Goal: Task Accomplishment & Management: Complete application form

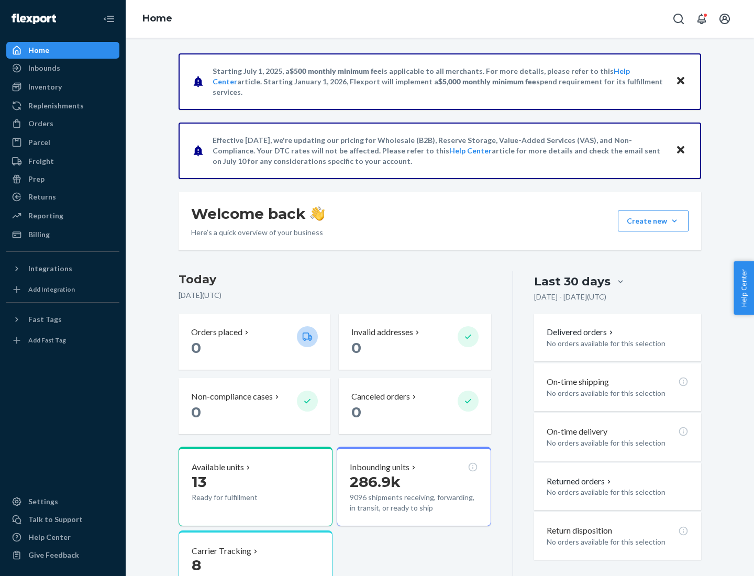
click at [674, 221] on button "Create new Create new inbound Create new order Create new product" at bounding box center [653, 220] width 71 height 21
click at [63, 68] on div "Inbounds" at bounding box center [62, 68] width 111 height 15
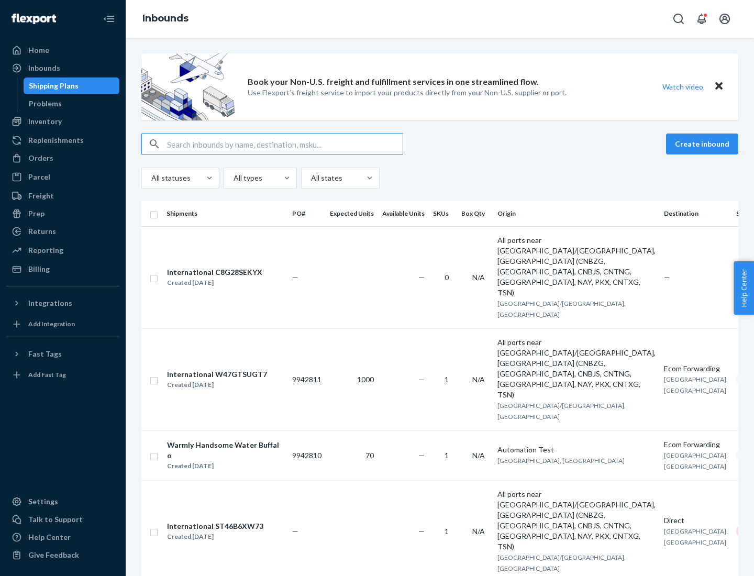
click at [704, 144] on button "Create inbound" at bounding box center [702, 144] width 72 height 21
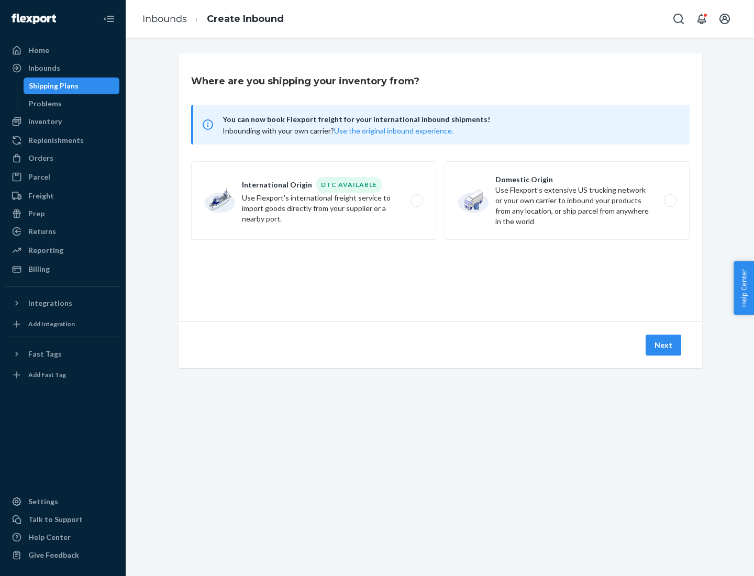
click at [567, 201] on label "Domestic Origin Use Flexport’s extensive US trucking network or your own carrie…" at bounding box center [567, 200] width 245 height 79
click at [670, 201] on input "Domestic Origin Use Flexport’s extensive US trucking network or your own carrie…" at bounding box center [673, 200] width 7 height 7
radio input "true"
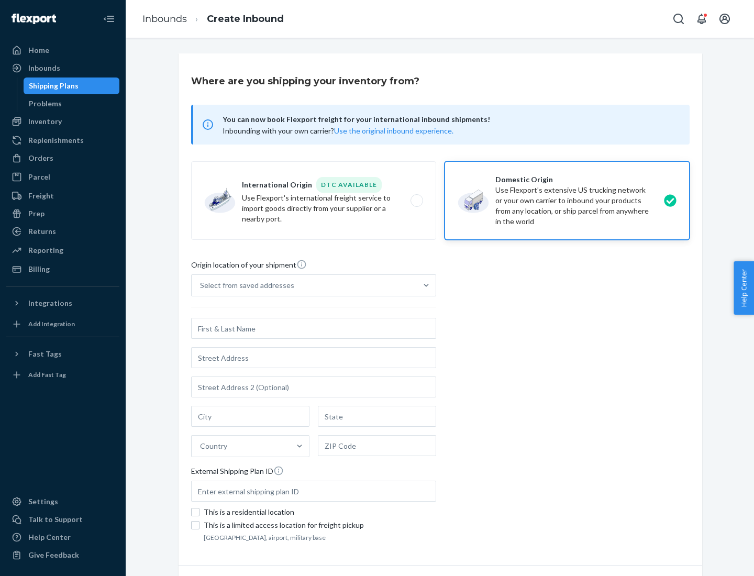
click at [245, 285] on div "Select from saved addresses" at bounding box center [247, 285] width 94 height 10
click at [201, 285] on input "Select from saved addresses" at bounding box center [200, 285] width 1 height 10
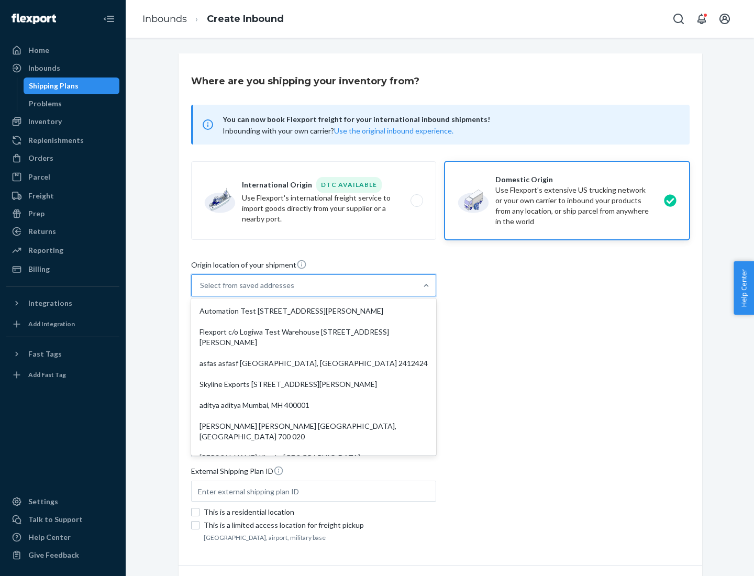
scroll to position [4, 0]
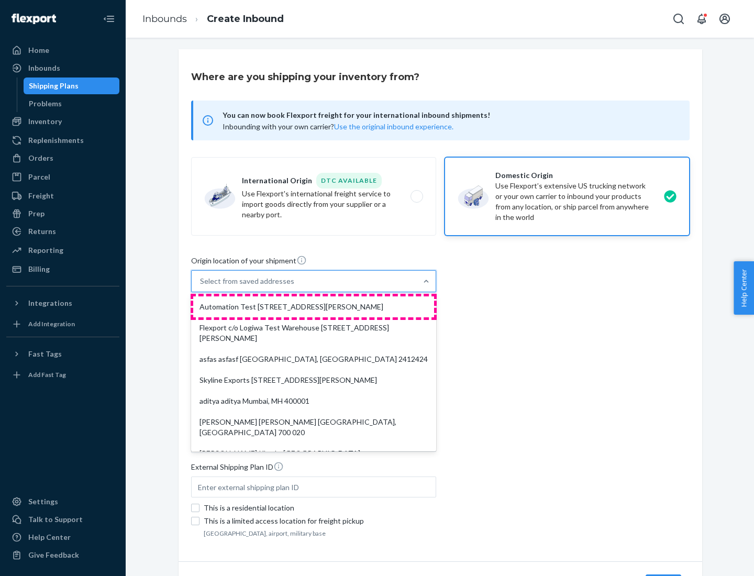
click at [314, 307] on div "Automation Test [STREET_ADDRESS][PERSON_NAME]" at bounding box center [313, 306] width 241 height 21
click at [201, 286] on input "option Automation Test [STREET_ADDRESS][PERSON_NAME]. 9 results available. Use …" at bounding box center [200, 281] width 1 height 10
type input "Automation Test"
type input "9th Floor"
type input "[GEOGRAPHIC_DATA]"
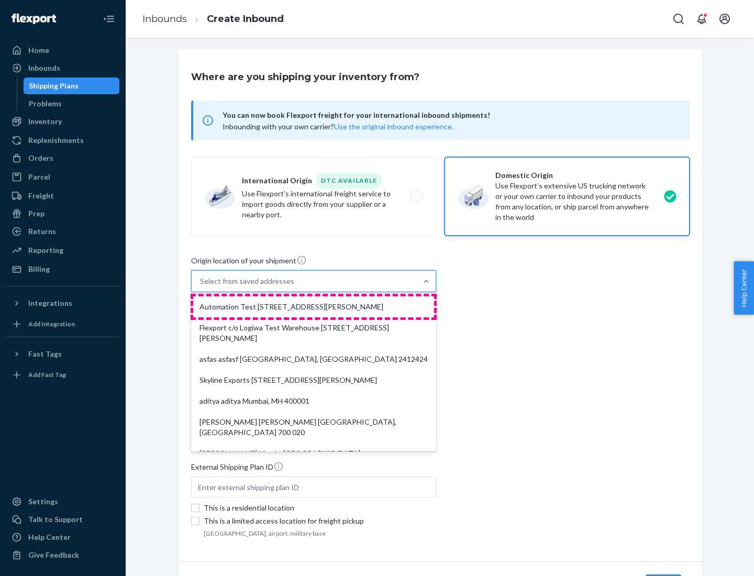
type input "CA"
type input "94104"
type input "[STREET_ADDRESS][PERSON_NAME]"
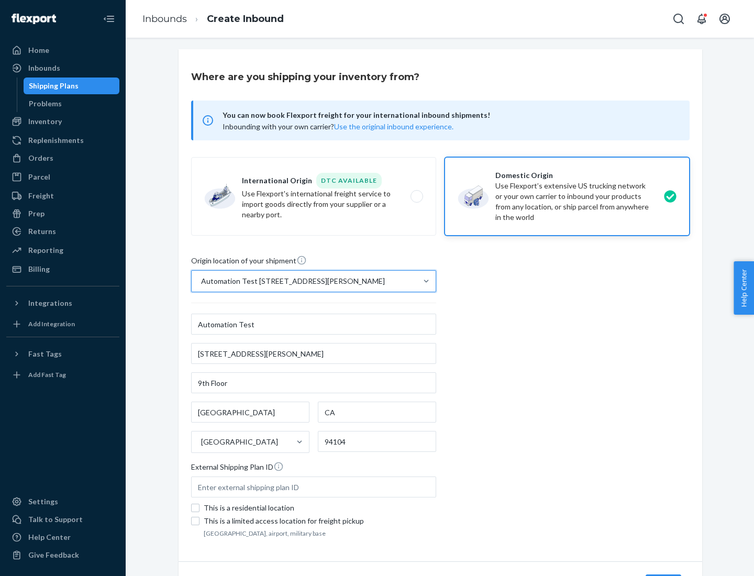
scroll to position [61, 0]
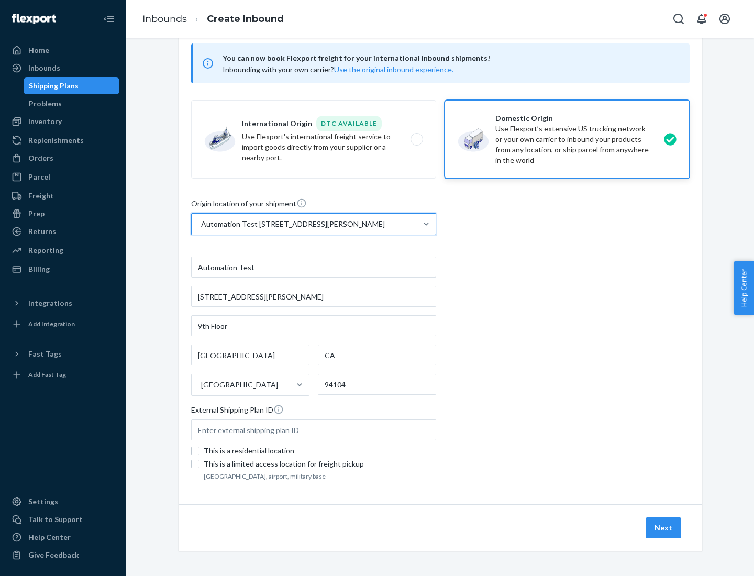
click at [664, 528] on button "Next" at bounding box center [664, 527] width 36 height 21
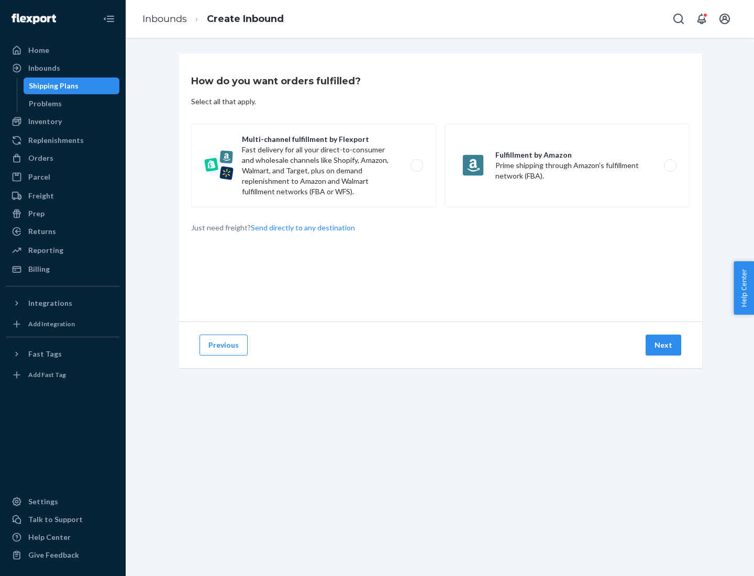
click at [314, 165] on label "Multi-channel fulfillment by Flexport Fast delivery for all your direct-to-cons…" at bounding box center [313, 166] width 245 height 84
click at [416, 165] on input "Multi-channel fulfillment by Flexport Fast delivery for all your direct-to-cons…" at bounding box center [419, 165] width 7 height 7
radio input "true"
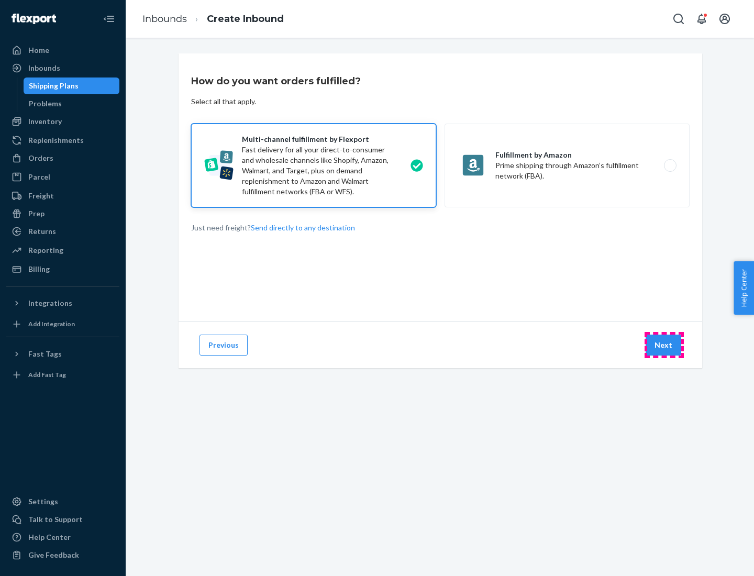
click at [664, 345] on button "Next" at bounding box center [664, 345] width 36 height 21
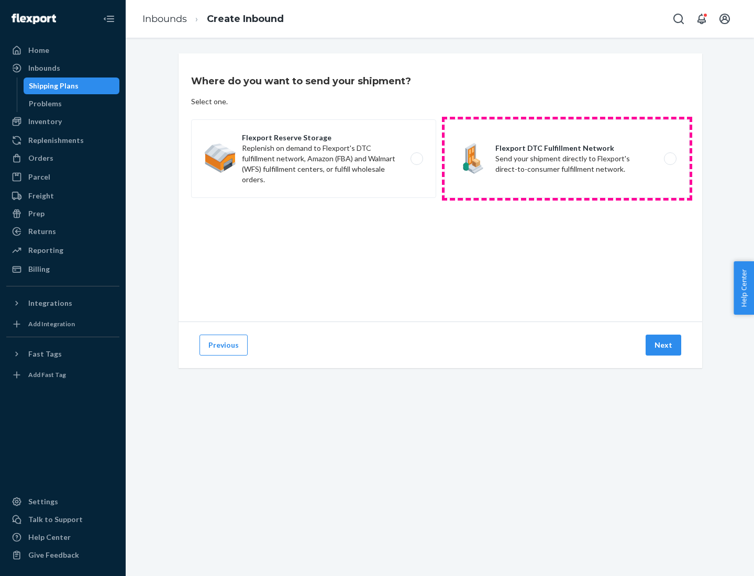
click at [567, 159] on label "Flexport DTC Fulfillment Network Send your shipment directly to Flexport's dire…" at bounding box center [567, 158] width 245 height 79
click at [670, 159] on input "Flexport DTC Fulfillment Network Send your shipment directly to Flexport's dire…" at bounding box center [673, 158] width 7 height 7
radio input "true"
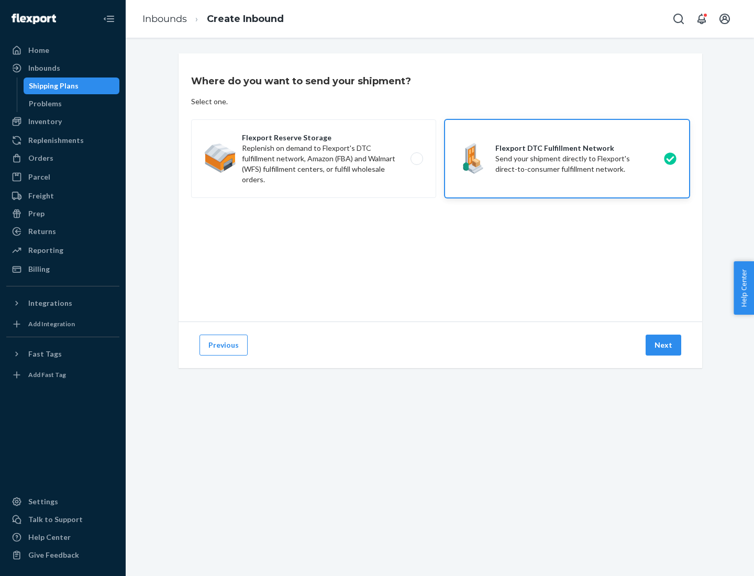
click at [664, 345] on button "Next" at bounding box center [664, 345] width 36 height 21
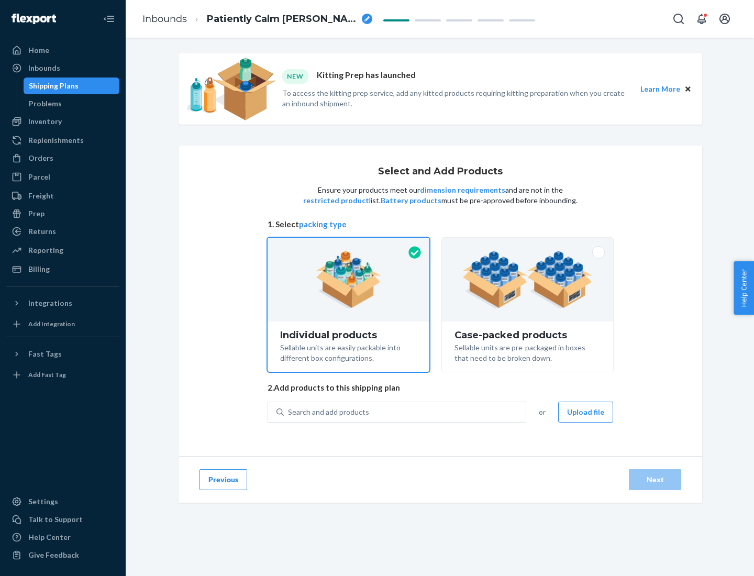
click at [528, 280] on img at bounding box center [527, 280] width 130 height 58
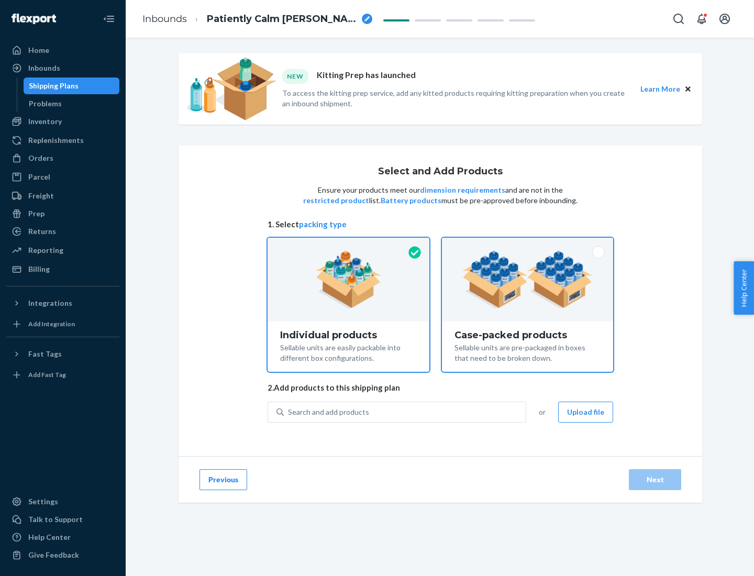
click at [528, 245] on input "Case-packed products Sellable units are pre-packaged in boxes that need to be b…" at bounding box center [527, 241] width 7 height 7
radio input "true"
radio input "false"
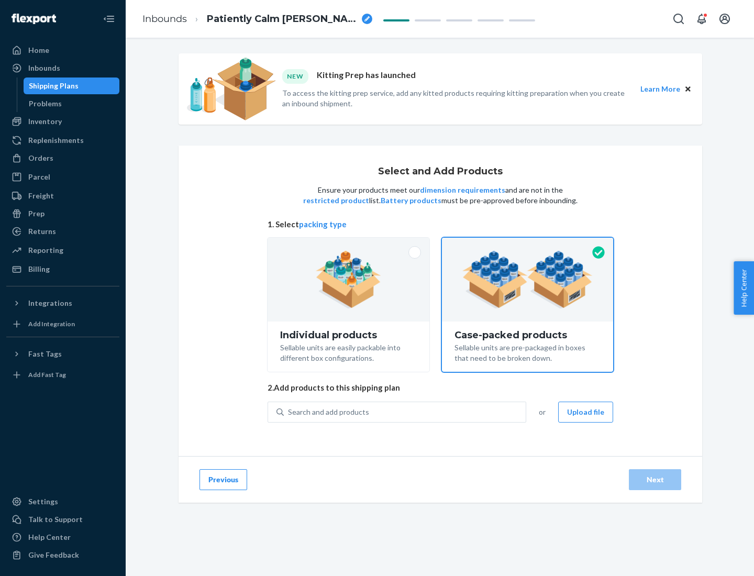
click at [405, 412] on div "Search and add products" at bounding box center [405, 412] width 242 height 19
click at [289, 412] on input "Search and add products" at bounding box center [288, 412] width 1 height 10
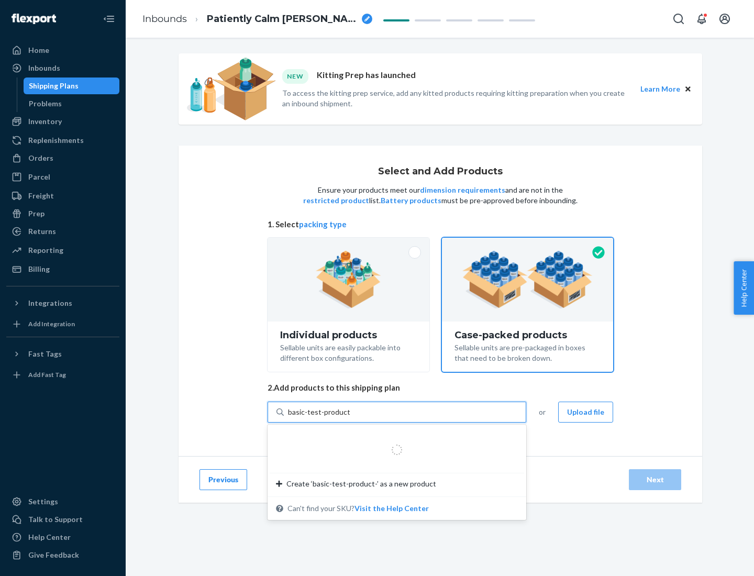
type input "basic-test-product-1"
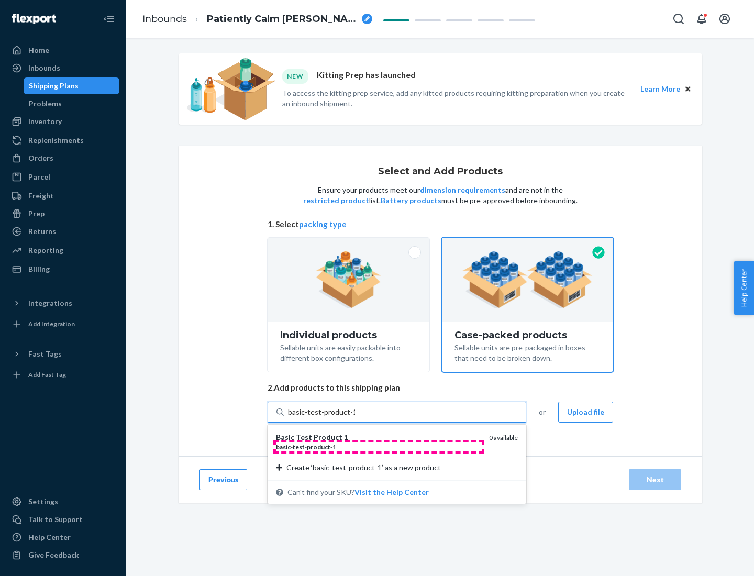
click at [379, 447] on div "basic - test - product - 1" at bounding box center [378, 446] width 205 height 9
click at [355, 417] on input "basic-test-product-1" at bounding box center [321, 412] width 67 height 10
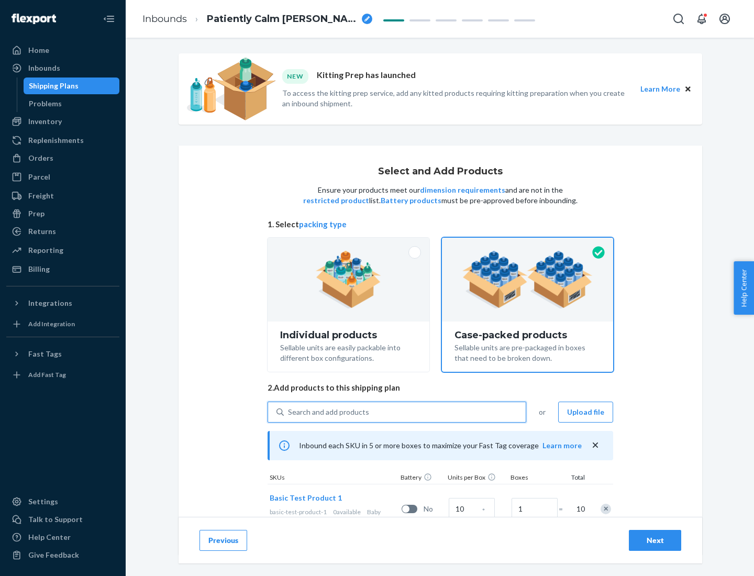
scroll to position [38, 0]
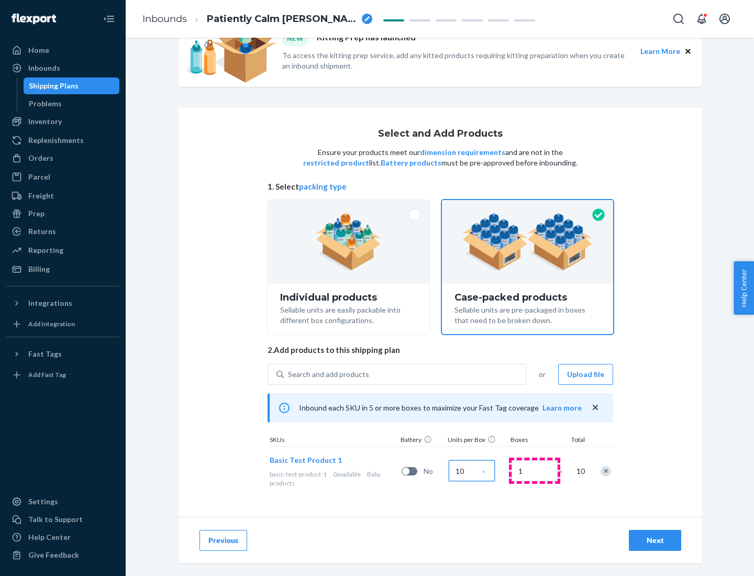
type input "10"
type input "7"
click at [655, 540] on div "Next" at bounding box center [655, 540] width 35 height 10
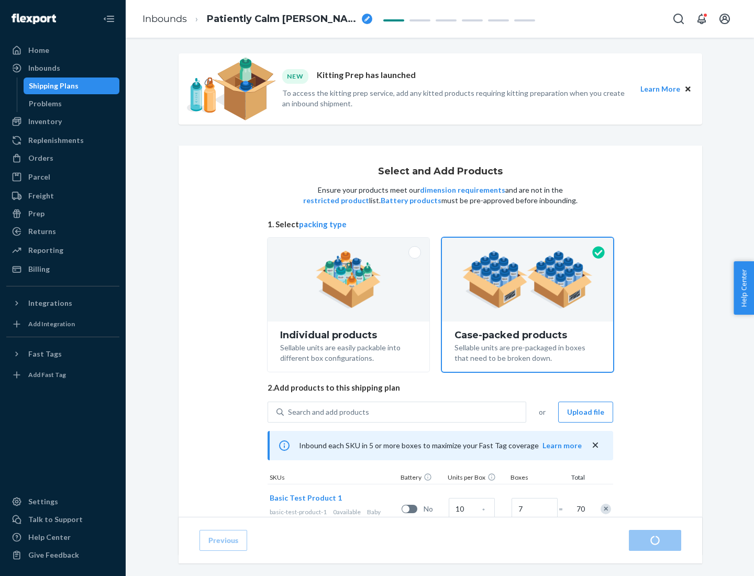
radio input "true"
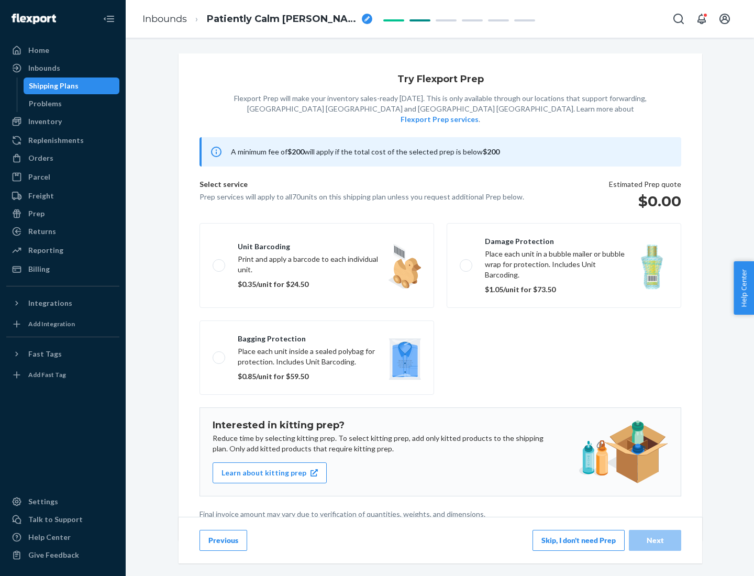
scroll to position [3, 0]
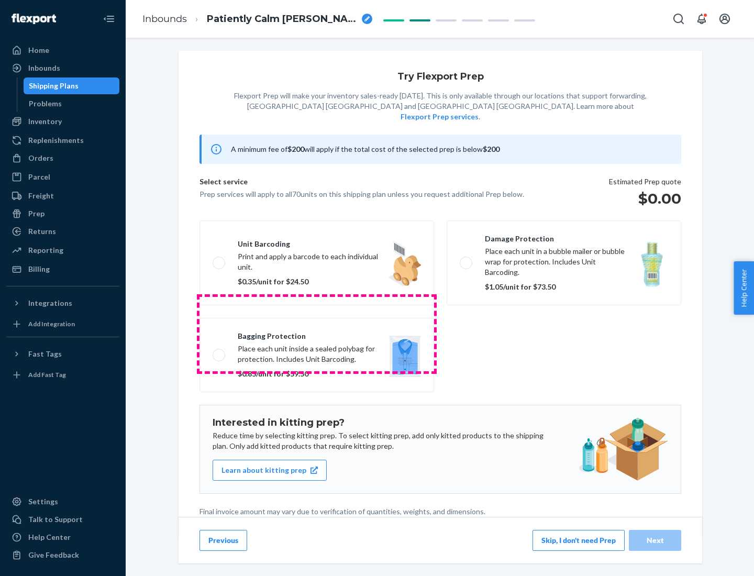
click at [317, 334] on label "Bagging protection Place each unit inside a sealed polybag for protection. Incl…" at bounding box center [316, 355] width 235 height 74
click at [219, 351] on input "Bagging protection Place each unit inside a sealed polybag for protection. Incl…" at bounding box center [216, 354] width 7 height 7
checkbox input "true"
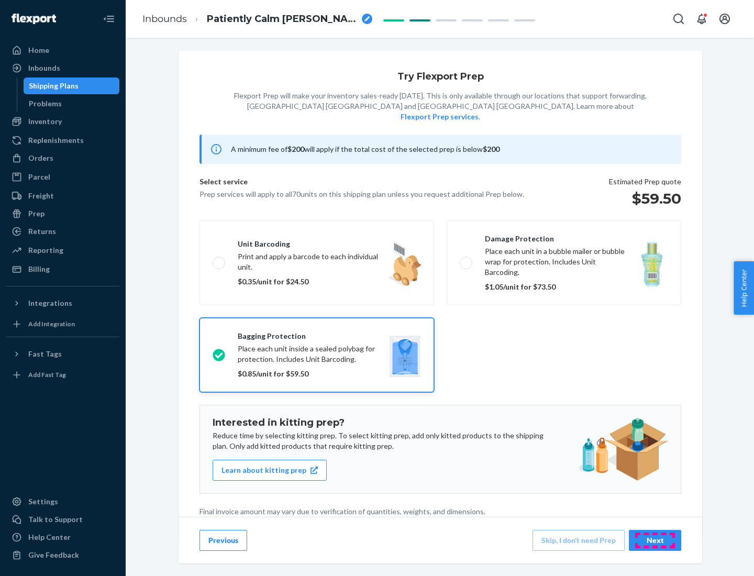
click at [655, 540] on div "Next" at bounding box center [655, 540] width 35 height 10
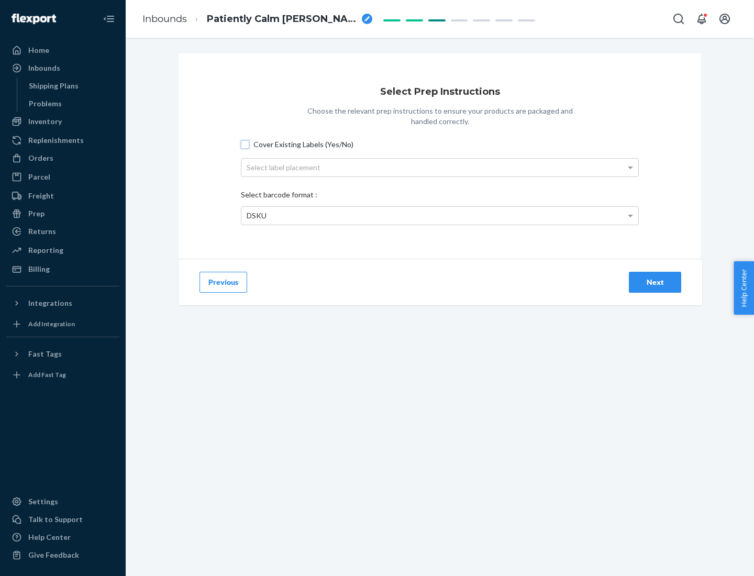
click at [245, 144] on input "Cover Existing Labels (Yes/No)" at bounding box center [245, 144] width 8 height 8
checkbox input "true"
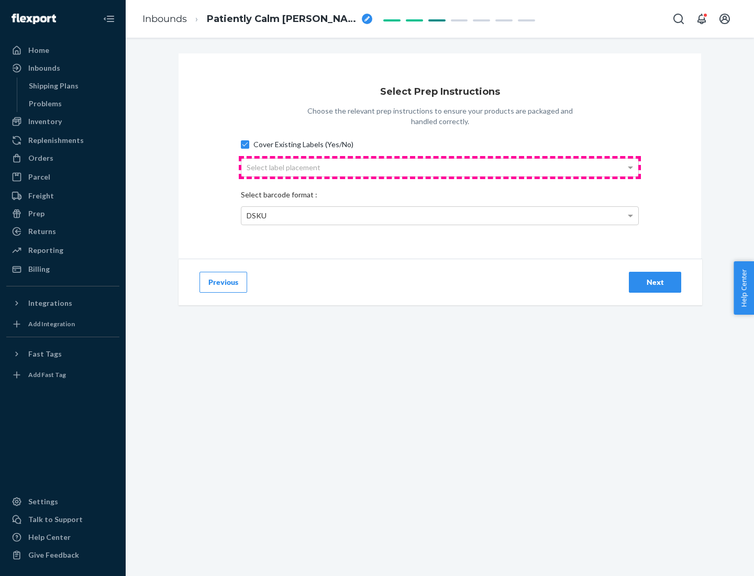
click at [440, 167] on div "Select label placement" at bounding box center [439, 168] width 397 height 18
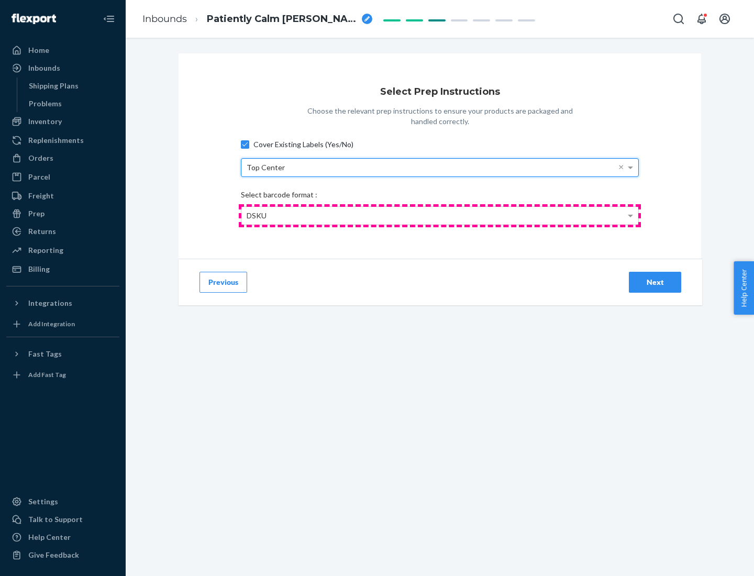
click at [440, 215] on div "DSKU" at bounding box center [439, 216] width 397 height 18
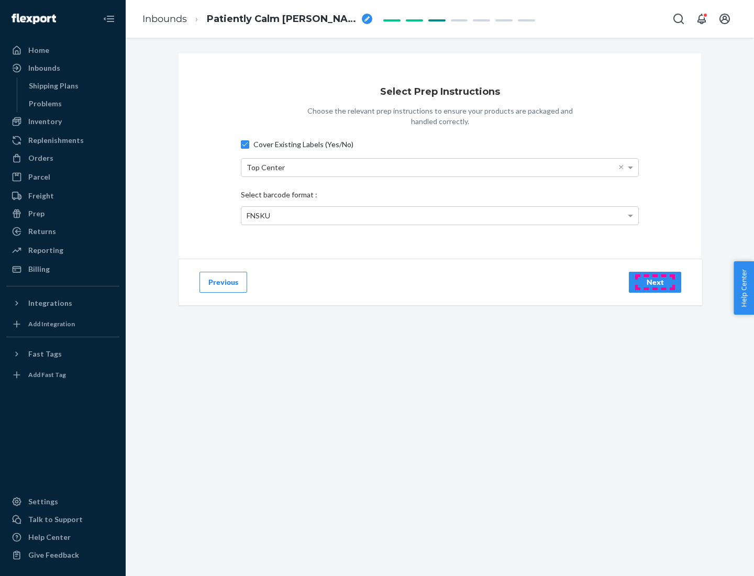
click at [655, 282] on div "Next" at bounding box center [655, 282] width 35 height 10
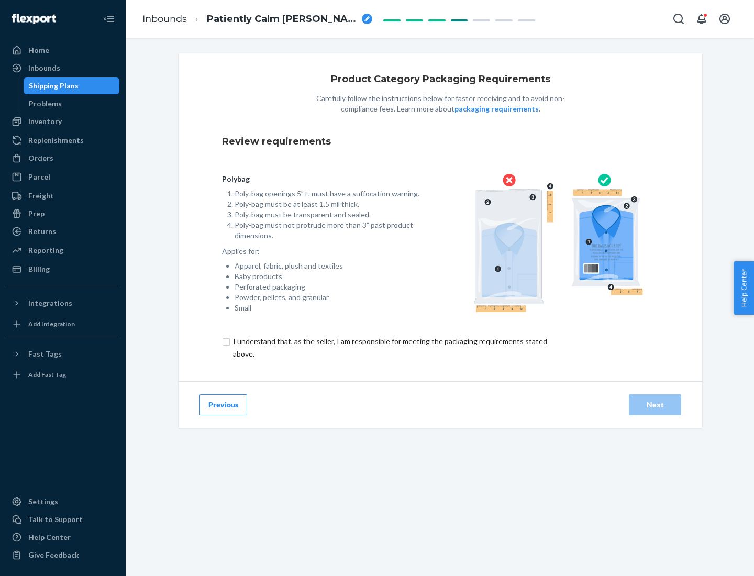
click at [389, 347] on input "checkbox" at bounding box center [396, 347] width 348 height 25
checkbox input "true"
click at [655, 404] on div "Next" at bounding box center [655, 404] width 35 height 10
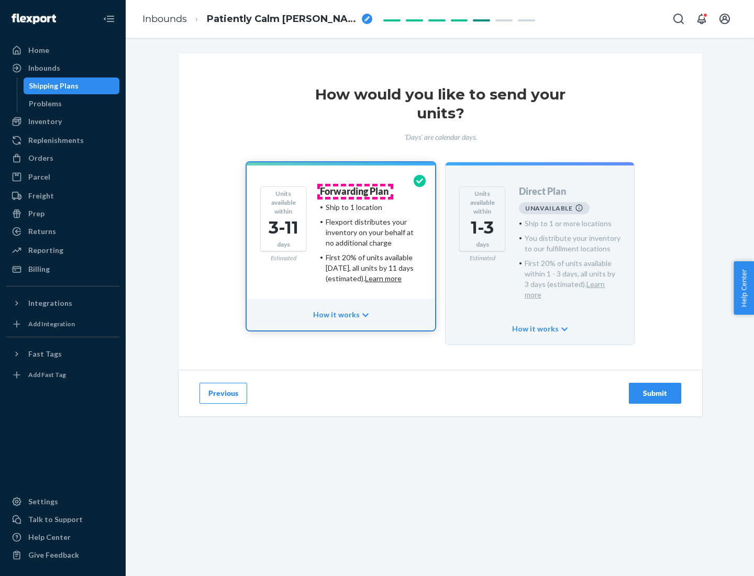
click at [355, 191] on h4 "Forwarding Plan" at bounding box center [354, 191] width 69 height 10
click at [655, 388] on div "Submit" at bounding box center [655, 393] width 35 height 10
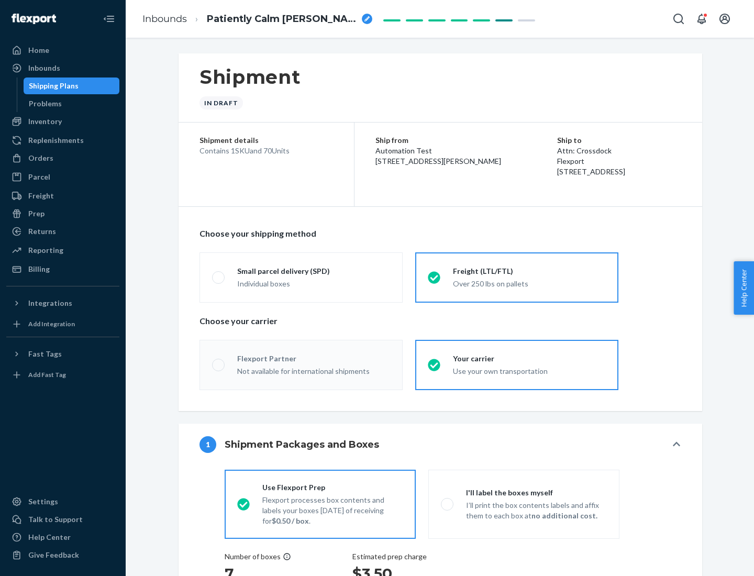
radio input "true"
radio input "false"
radio input "true"
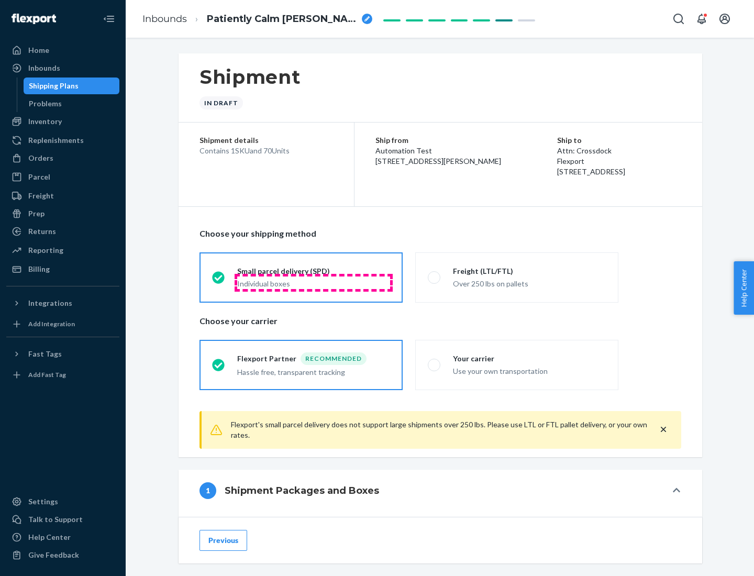
click at [314, 282] on div "Individual boxes" at bounding box center [313, 284] width 153 height 10
click at [219, 281] on input "Small parcel delivery (SPD) Individual boxes" at bounding box center [215, 277] width 7 height 7
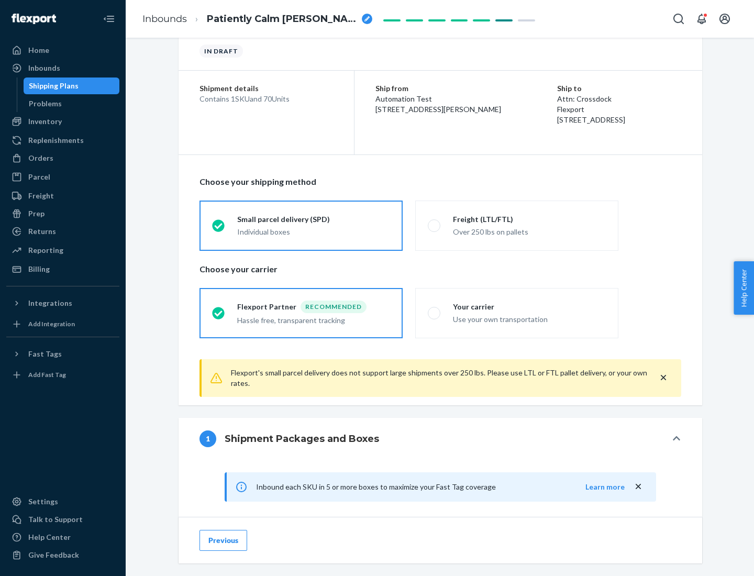
click at [529, 306] on div "Your carrier" at bounding box center [529, 307] width 153 height 10
click at [435, 309] on input "Your carrier Use your own transportation" at bounding box center [431, 312] width 7 height 7
radio input "true"
radio input "false"
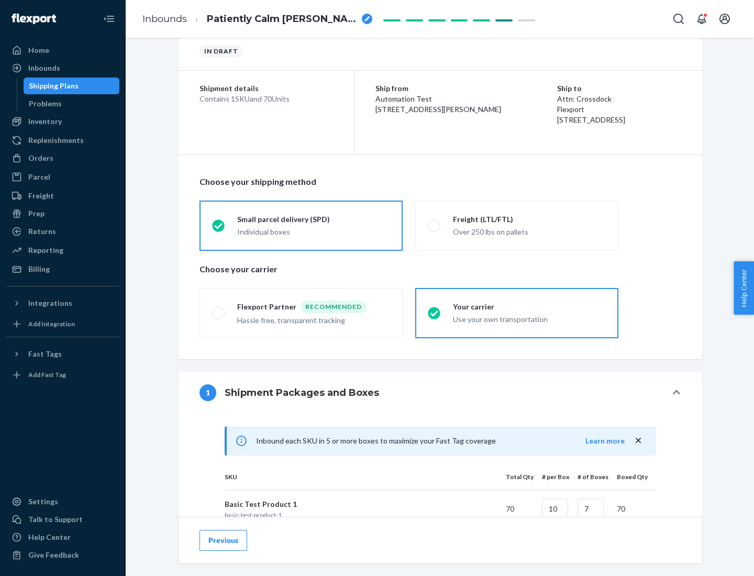
scroll to position [254, 0]
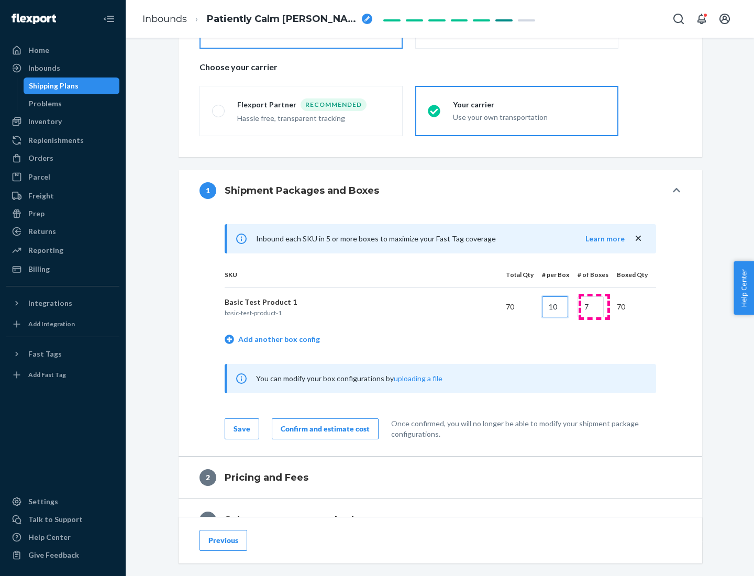
type input "10"
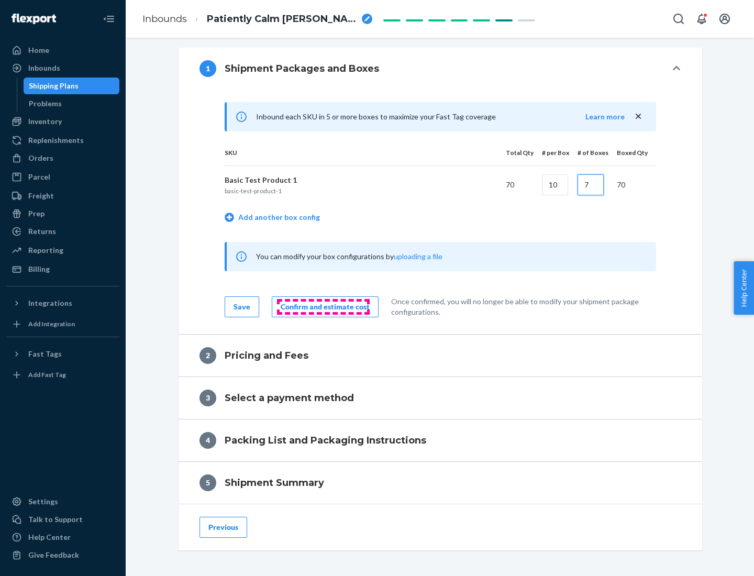
type input "7"
click at [323, 306] on div "Confirm and estimate cost" at bounding box center [325, 307] width 89 height 10
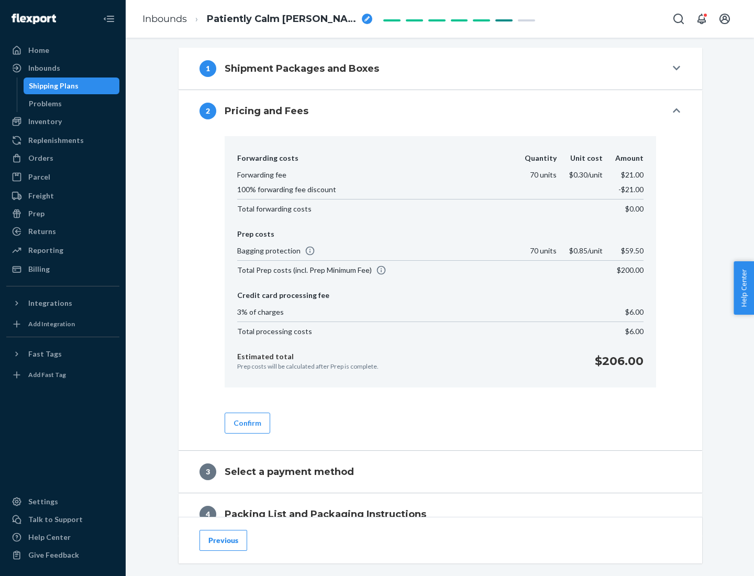
scroll to position [426, 0]
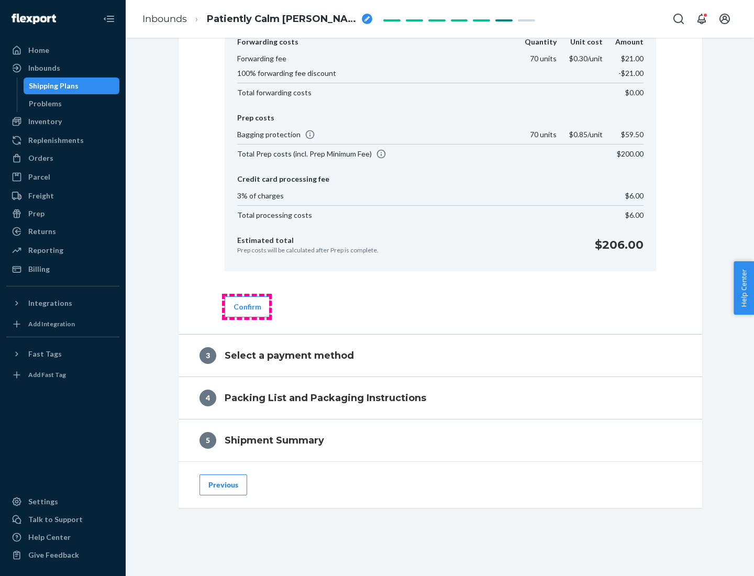
click at [247, 306] on button "Confirm" at bounding box center [248, 306] width 46 height 21
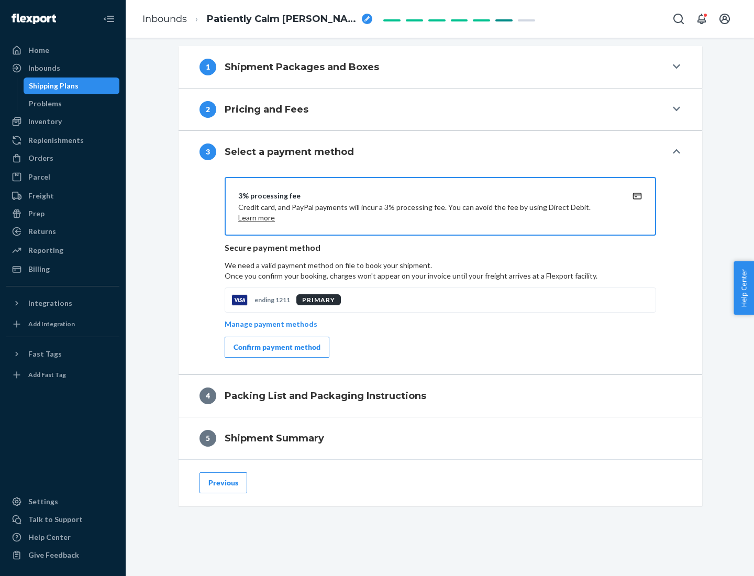
scroll to position [377, 0]
click at [276, 347] on div "Confirm payment method" at bounding box center [277, 347] width 87 height 10
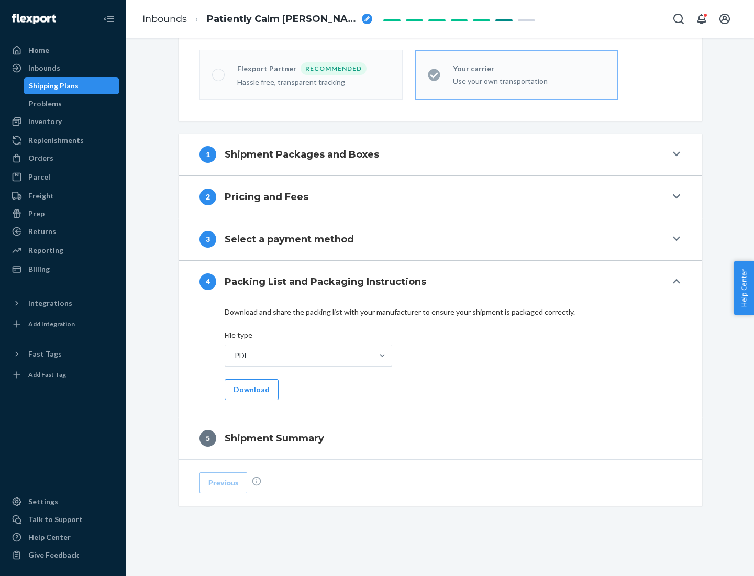
scroll to position [290, 0]
click at [250, 389] on button "Download" at bounding box center [252, 389] width 54 height 21
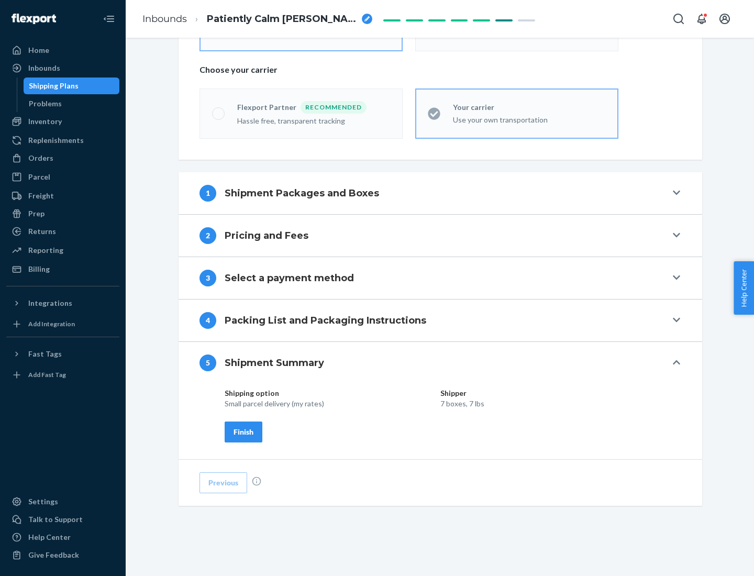
scroll to position [251, 0]
